Goal: Task Accomplishment & Management: Use online tool/utility

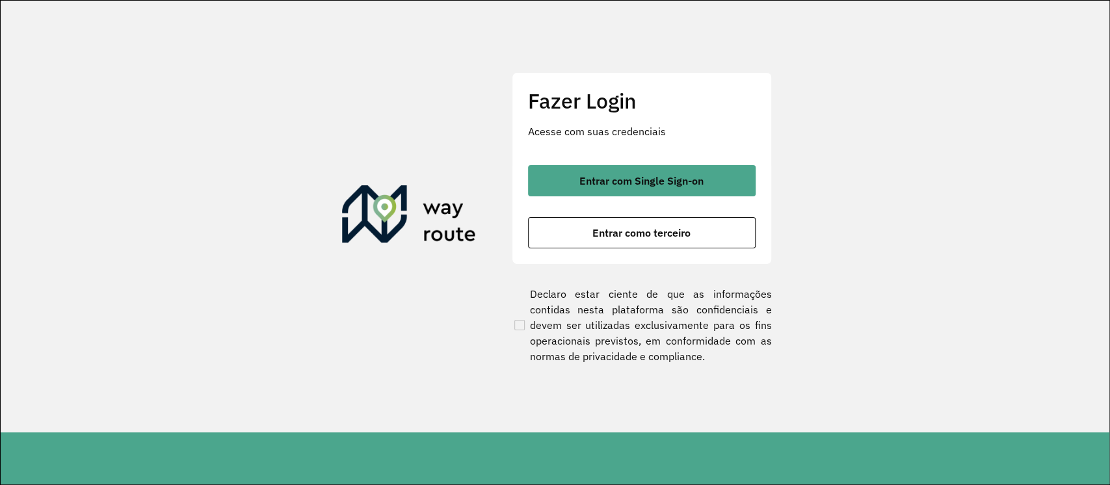
click at [832, 65] on section "Fazer Login Acesse com suas credenciais Entrar com Single Sign-on Entrar como t…" at bounding box center [555, 217] width 1109 height 432
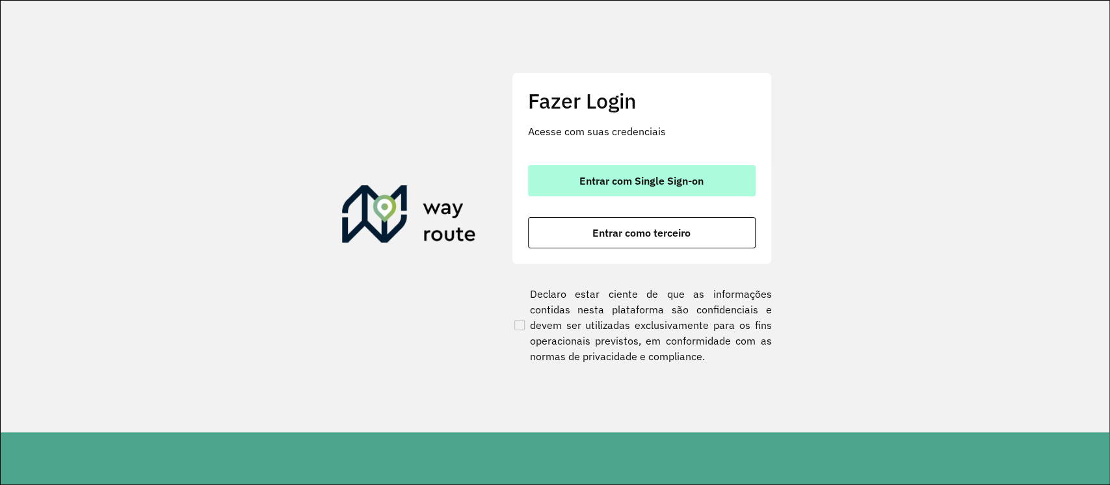
click at [610, 183] on span "Entrar com Single Sign-on" at bounding box center [641, 181] width 124 height 10
click at [664, 179] on span "Entrar com Single Sign-on" at bounding box center [641, 181] width 124 height 10
